Goal: Navigation & Orientation: Locate item on page

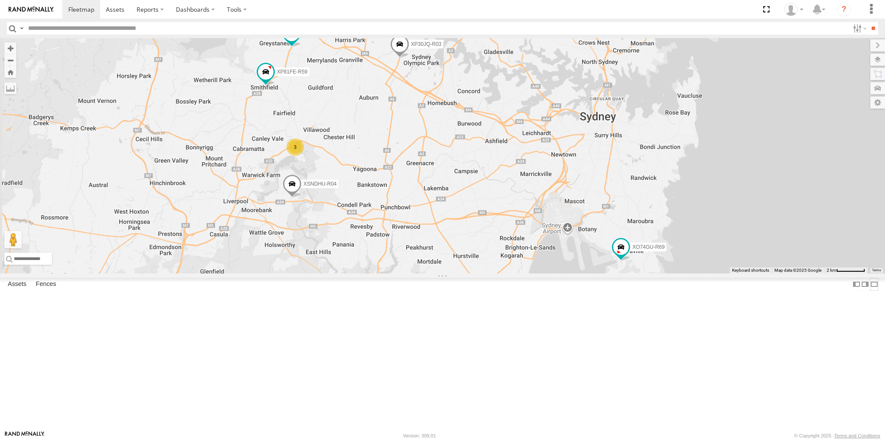
click at [870, 290] on label at bounding box center [874, 283] width 9 height 13
click at [880, 61] on label at bounding box center [870, 60] width 32 height 12
click at [0, 0] on span "Basemaps" at bounding box center [0, 0] width 0 height 0
click at [0, 0] on span "Satellite + Roadmap" at bounding box center [0, 0] width 0 height 0
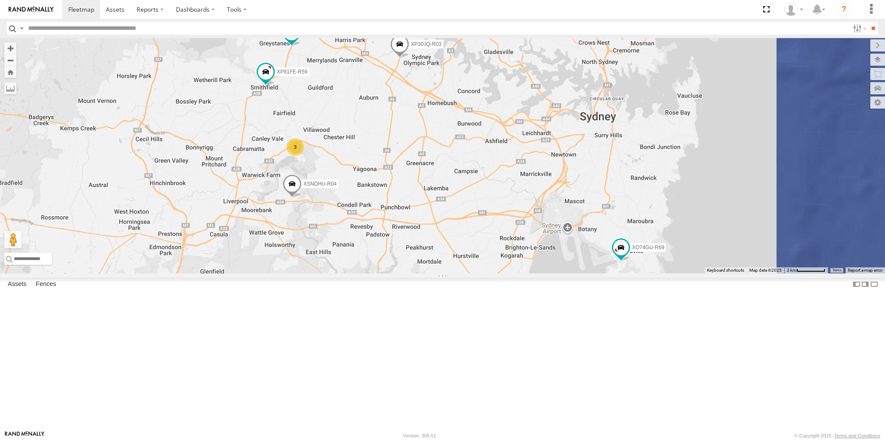
click at [0, 0] on span "Overlays" at bounding box center [0, 0] width 0 height 0
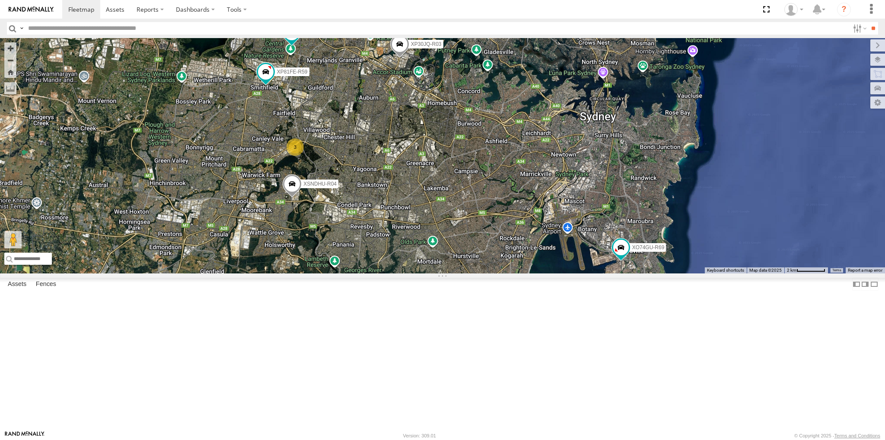
click at [0, 0] on span "Traffic" at bounding box center [0, 0] width 0 height 0
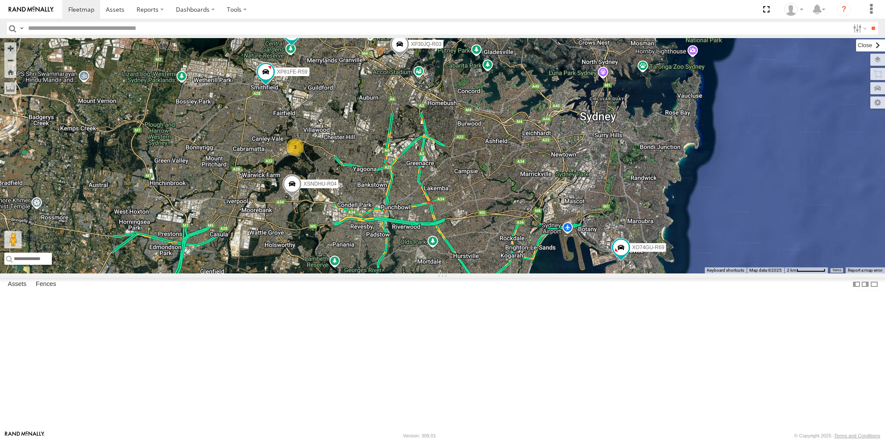
click at [856, 44] on label at bounding box center [870, 45] width 29 height 12
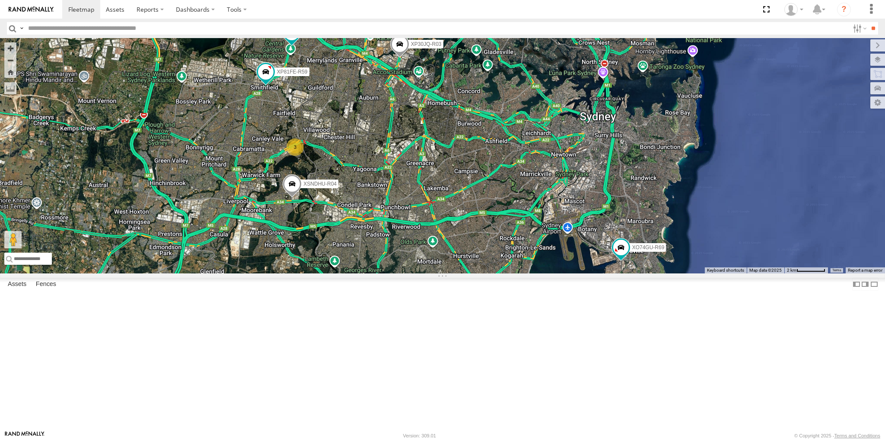
click at [682, 273] on div "XP30JQ-R03 XSNDHU-R04 RJ5911-R79 XP81FE-R59 XO74GU-R69 3" at bounding box center [442, 155] width 885 height 235
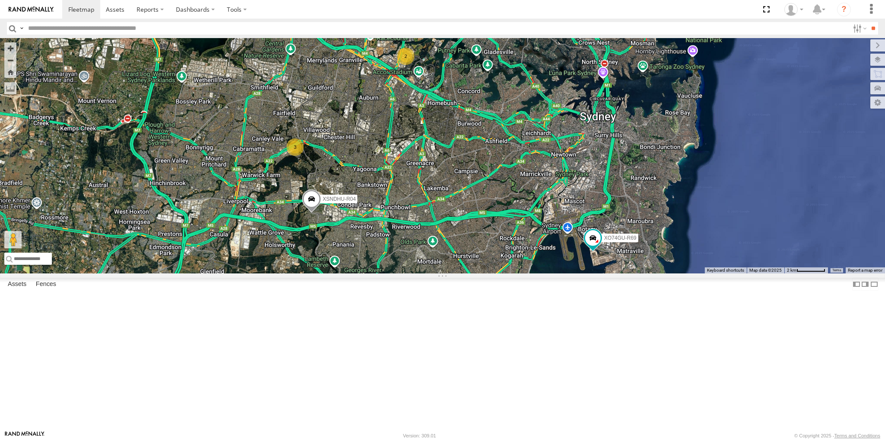
click at [538, 185] on div "XSNDHU-R04 XP81FE-R59 XO74GU-R69 2 3" at bounding box center [442, 155] width 885 height 235
